Goal: Transaction & Acquisition: Purchase product/service

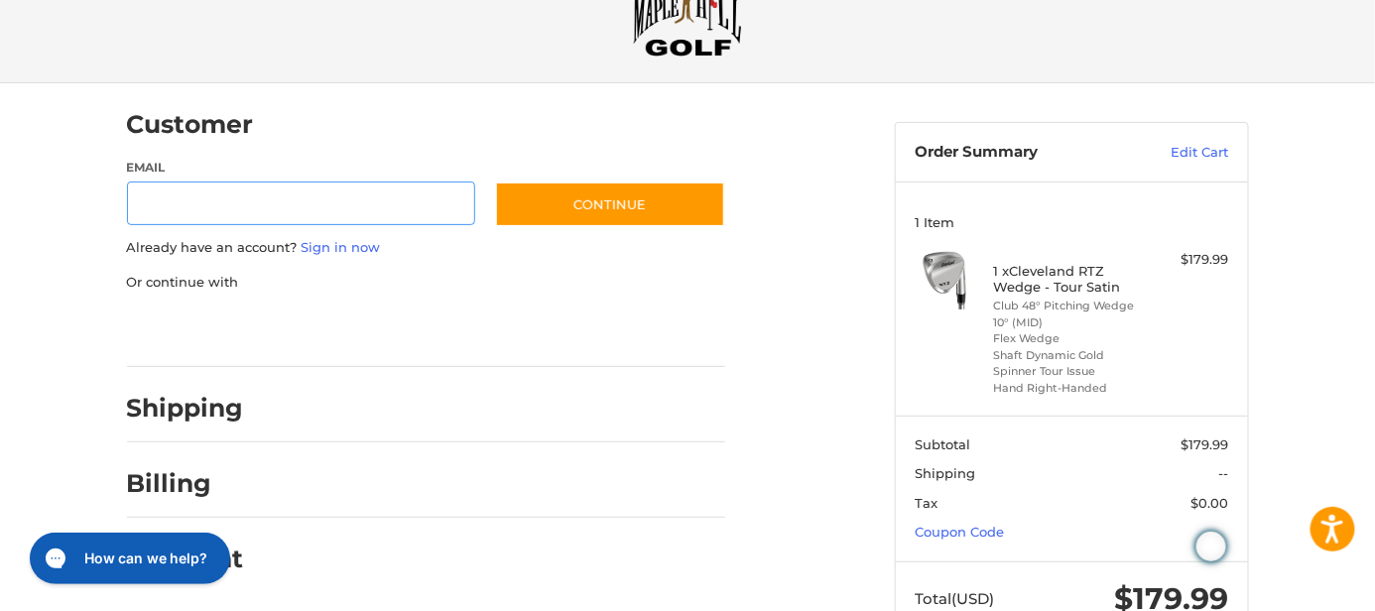
scroll to position [138, 0]
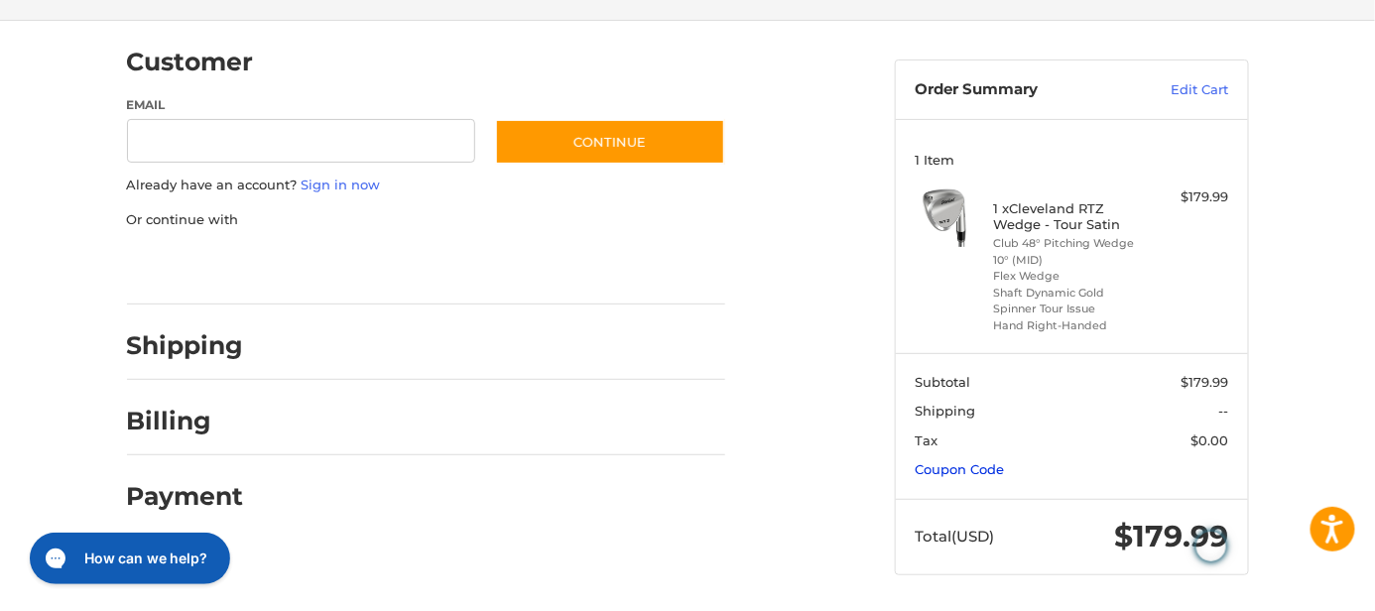
click at [987, 462] on link "Coupon Code" at bounding box center [959, 469] width 89 height 16
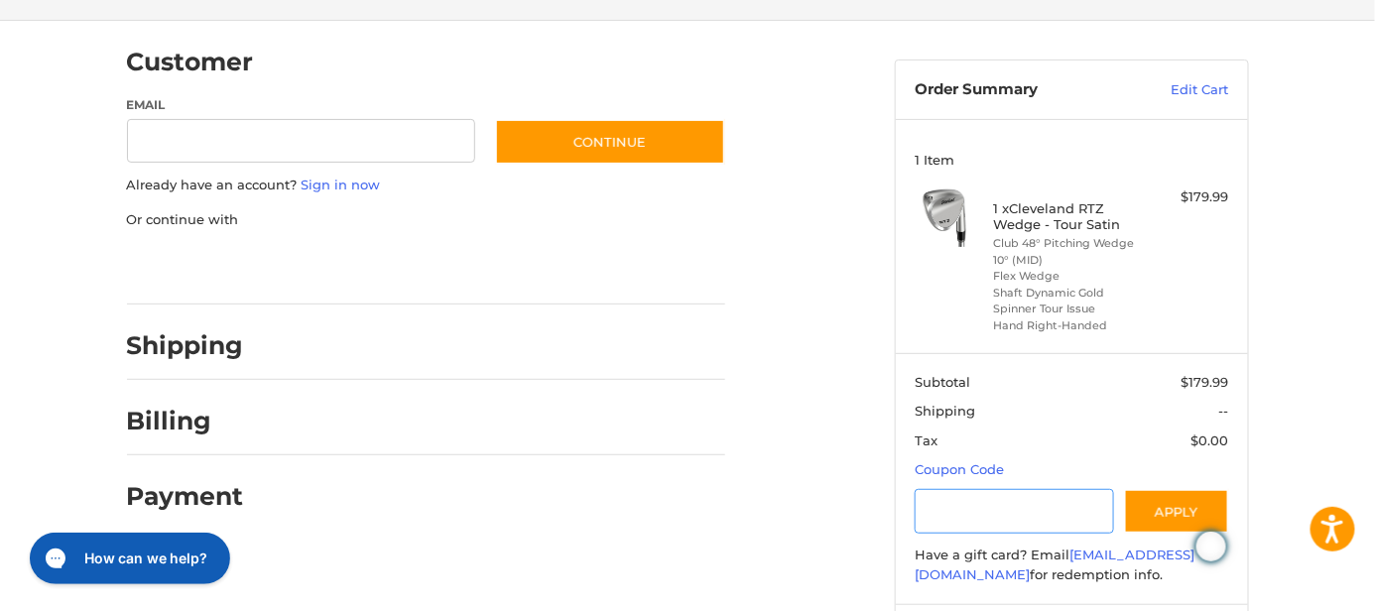
click at [972, 527] on input "Gift Certificate or Coupon Code" at bounding box center [1014, 511] width 199 height 45
type input "**********"
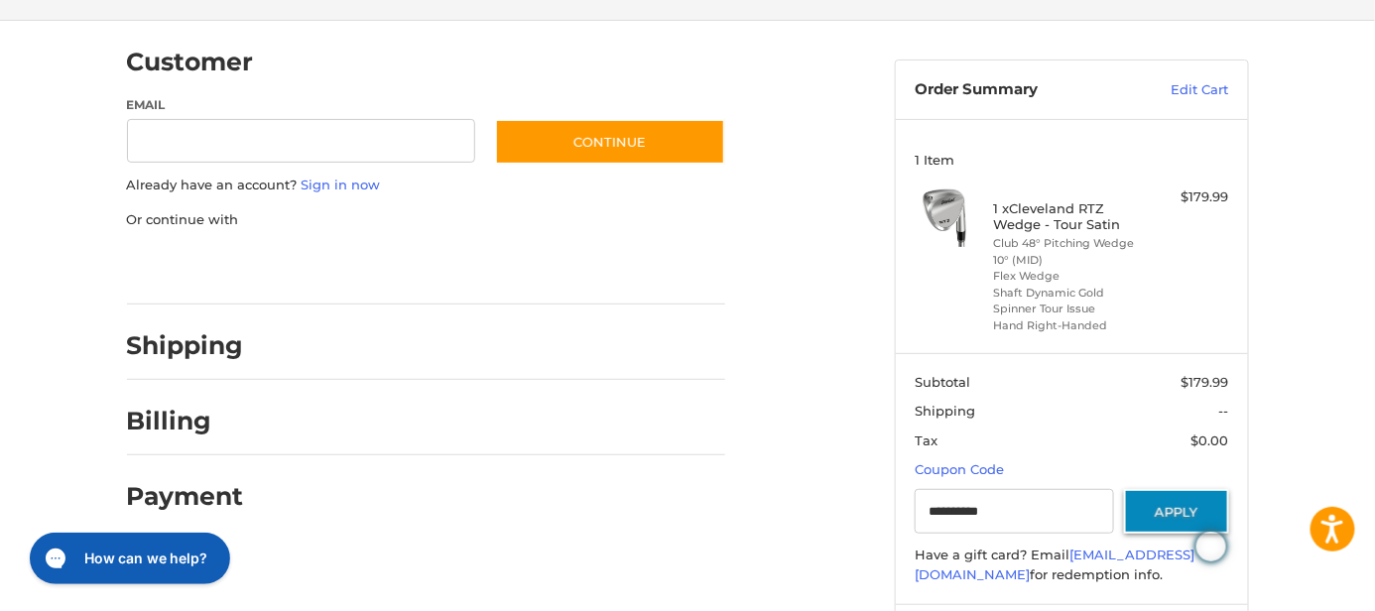
click at [1177, 504] on button "Apply" at bounding box center [1176, 511] width 105 height 45
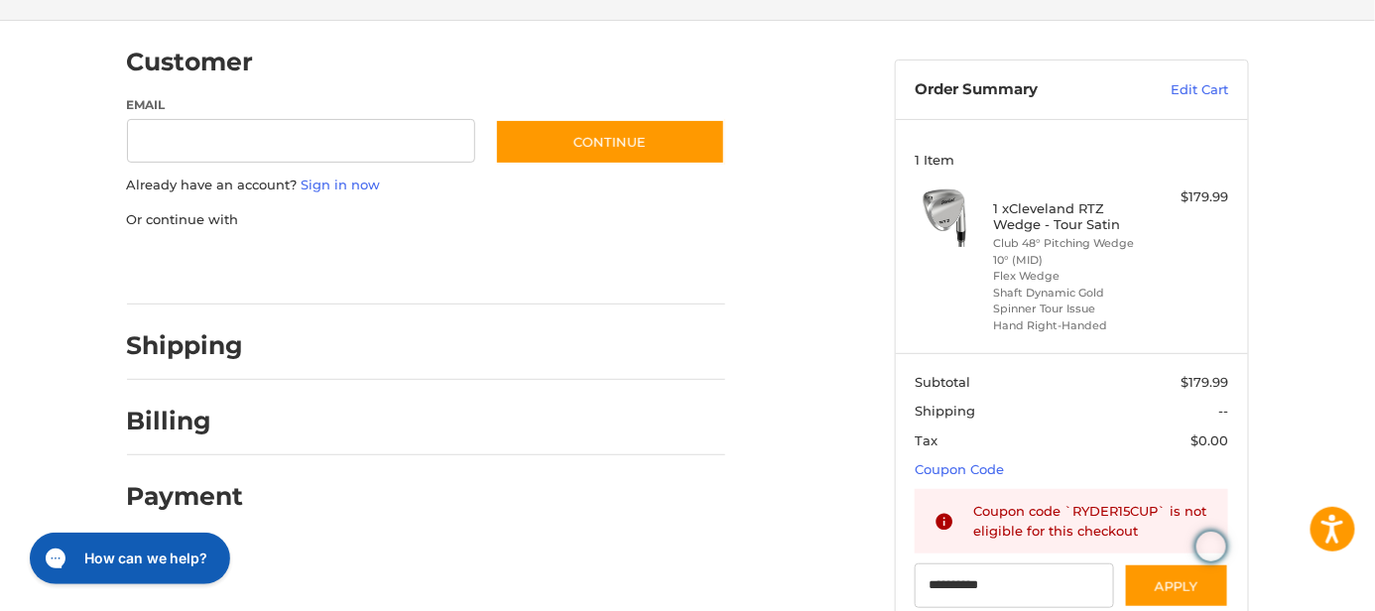
scroll to position [0, 0]
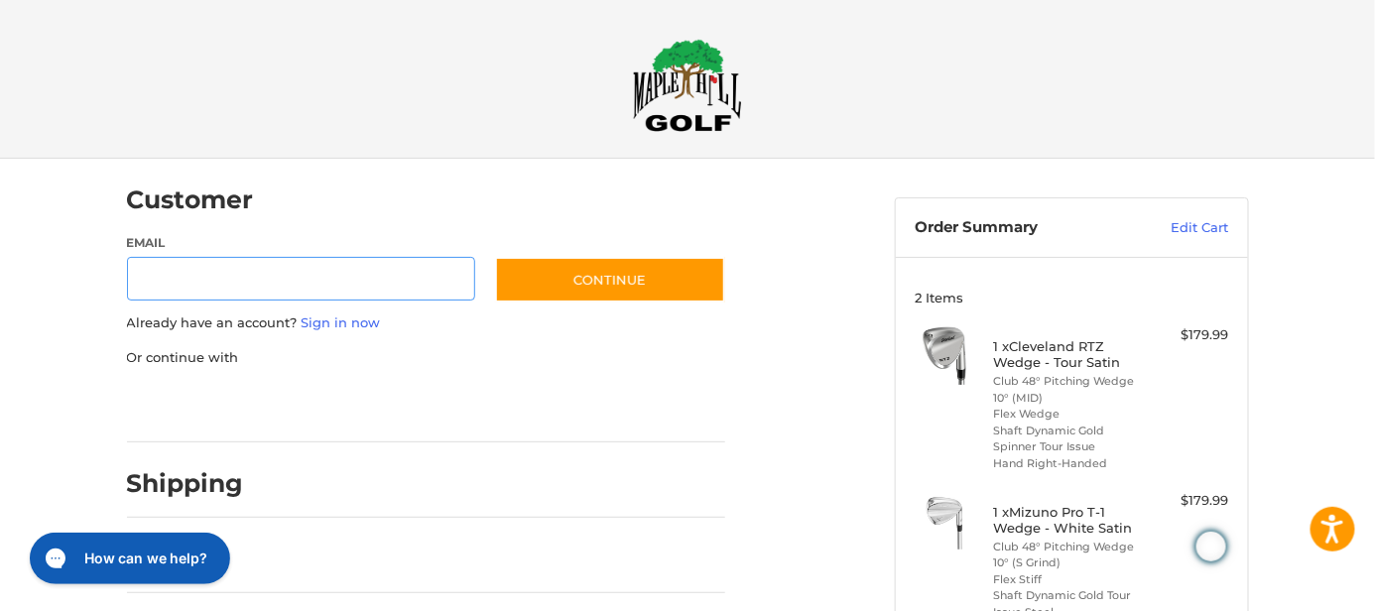
scroll to position [37, 0]
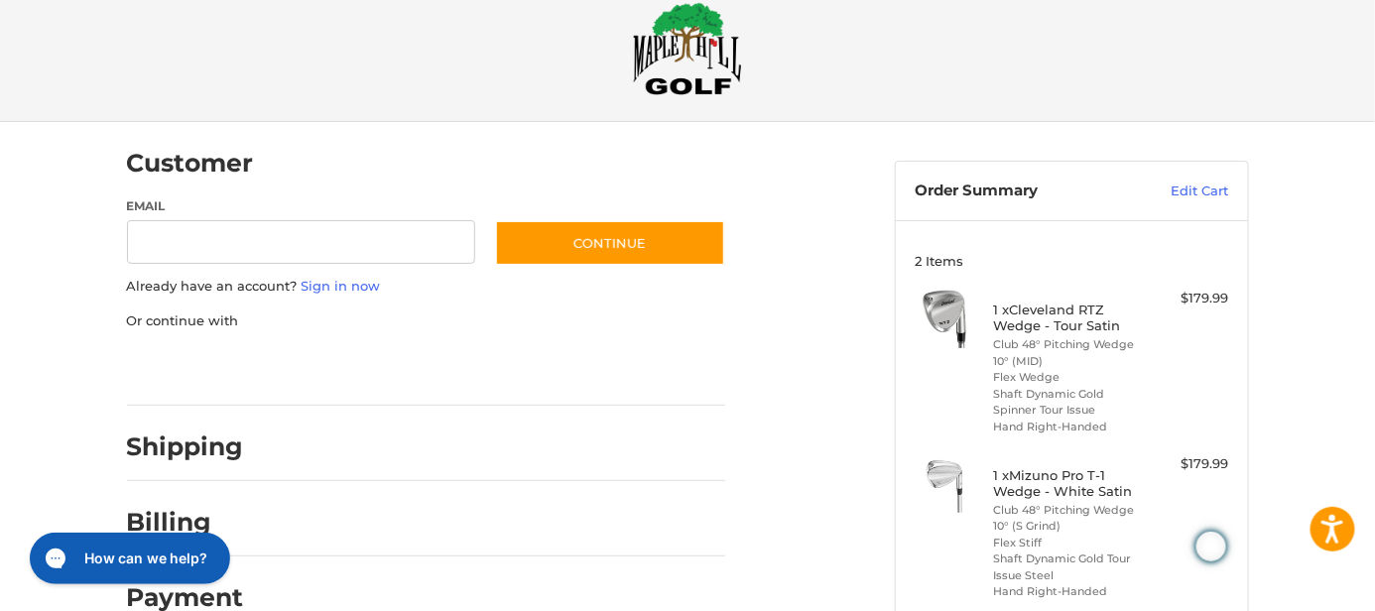
click at [1209, 174] on header "Order Summary Edit Cart" at bounding box center [1072, 191] width 352 height 59
click at [1198, 194] on link "Edit Cart" at bounding box center [1178, 192] width 100 height 20
